Goal: Find specific page/section

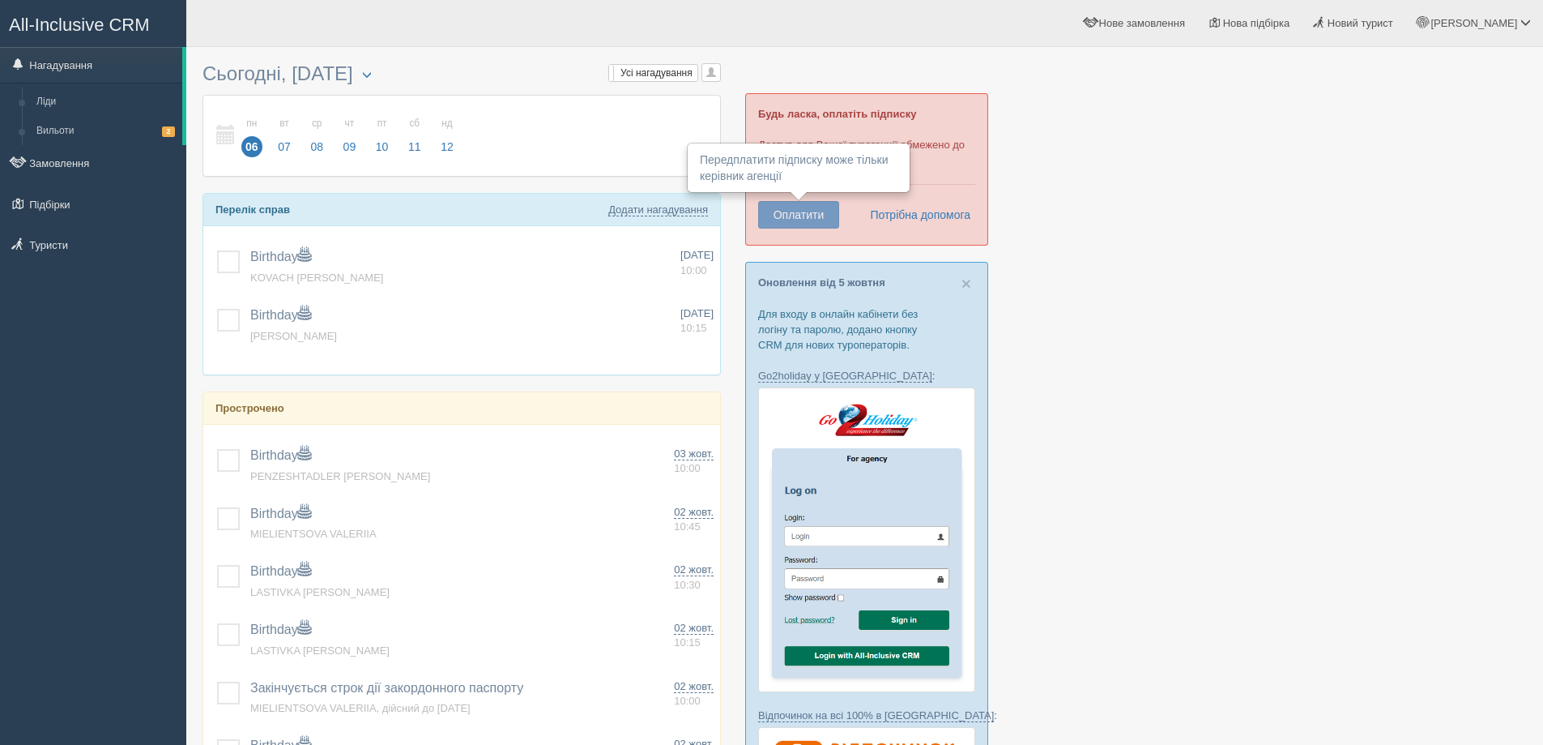
click at [798, 216] on button "Оплатити" at bounding box center [798, 215] width 81 height 28
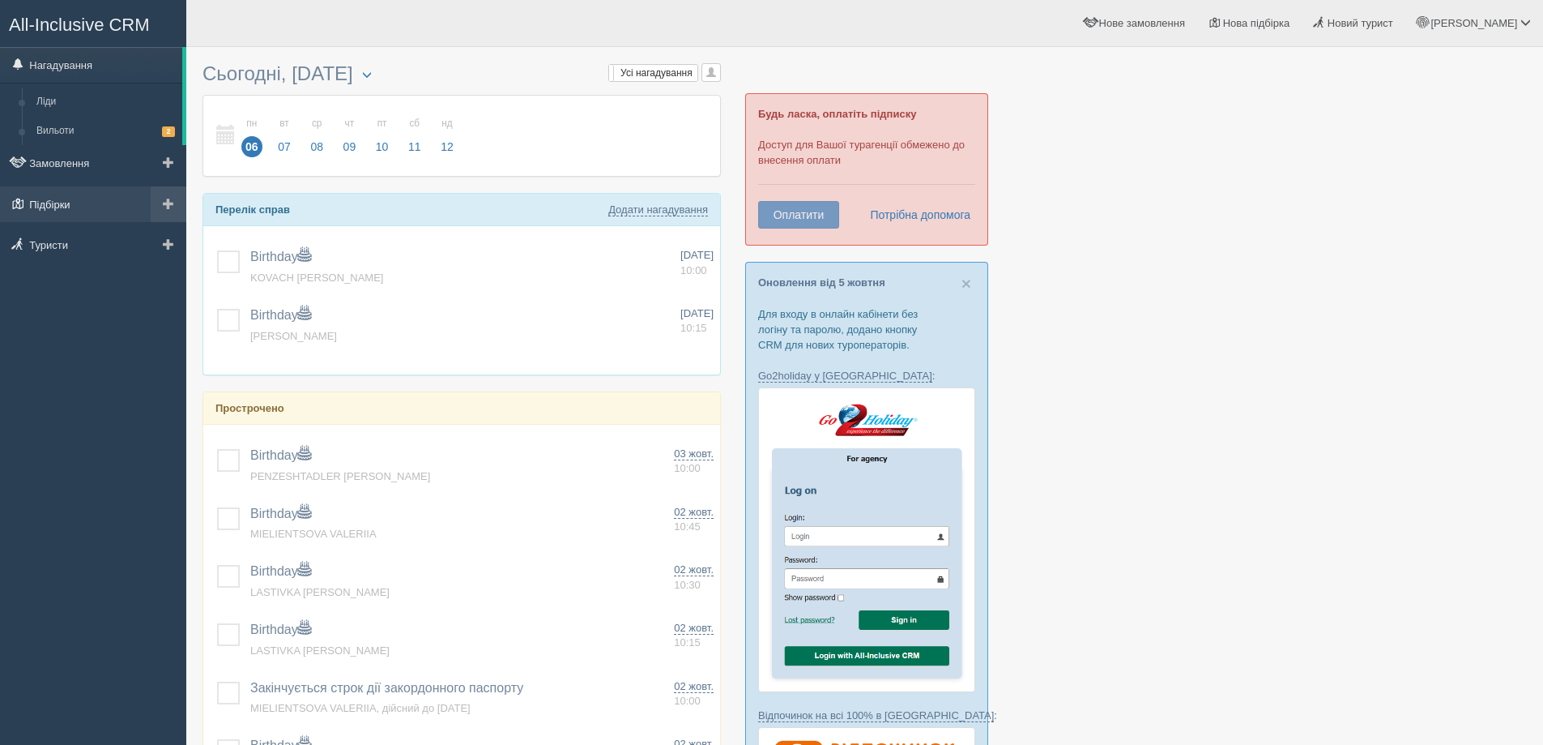
click at [49, 204] on link "Підбірки" at bounding box center [93, 204] width 186 height 36
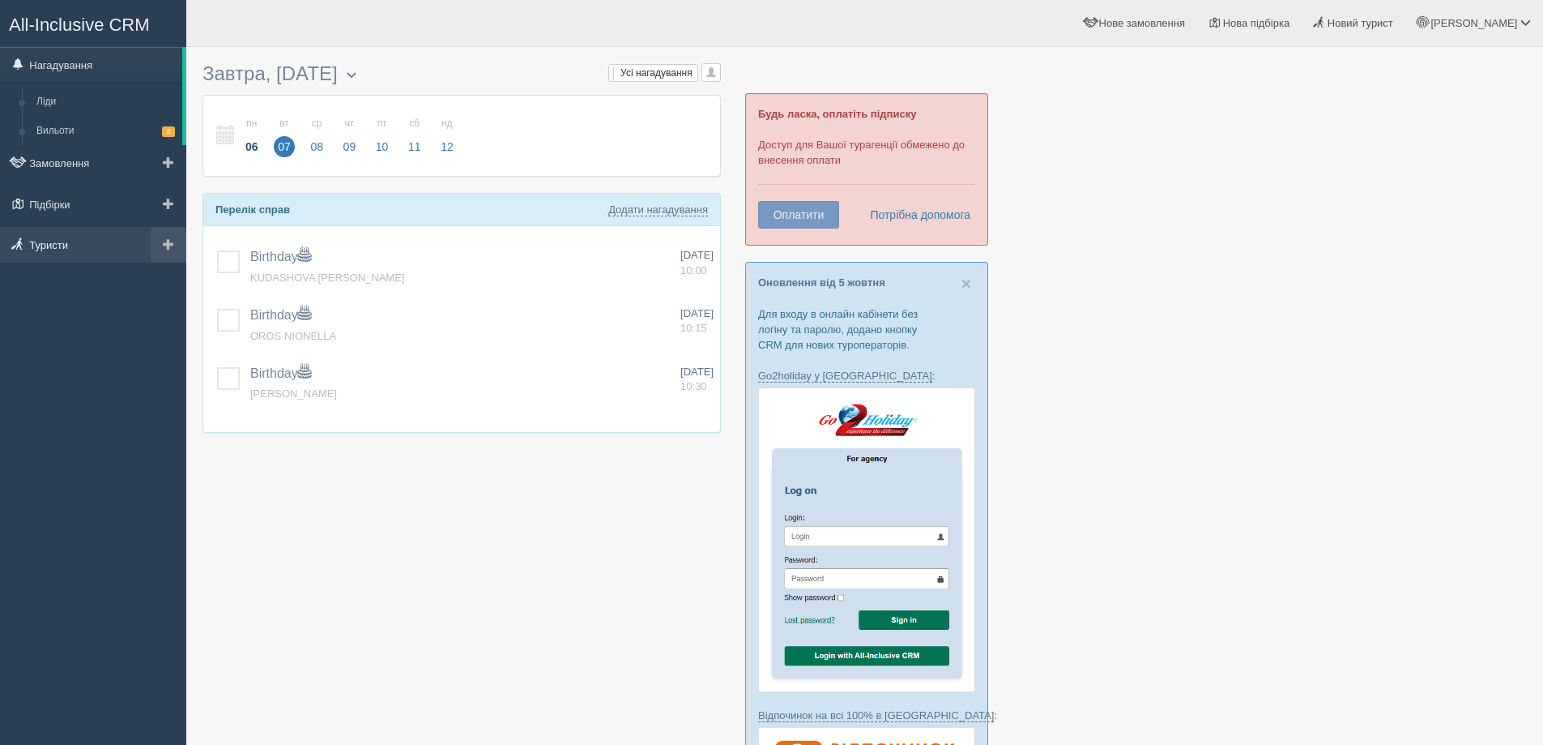
click at [47, 241] on link "Туристи" at bounding box center [93, 245] width 186 height 36
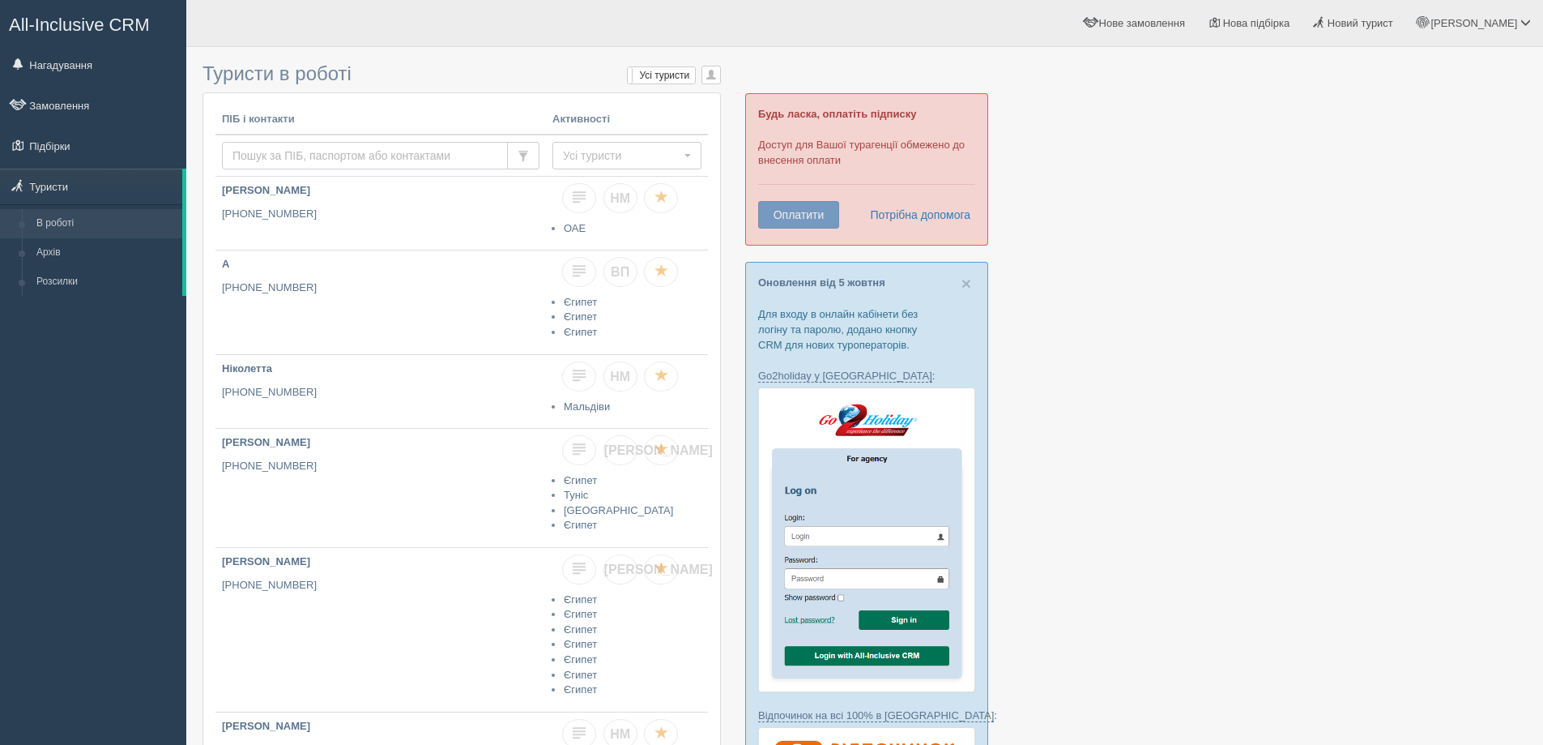
click at [271, 150] on input "text" at bounding box center [365, 156] width 286 height 28
type input "0954815585"
